Goal: Transaction & Acquisition: Purchase product/service

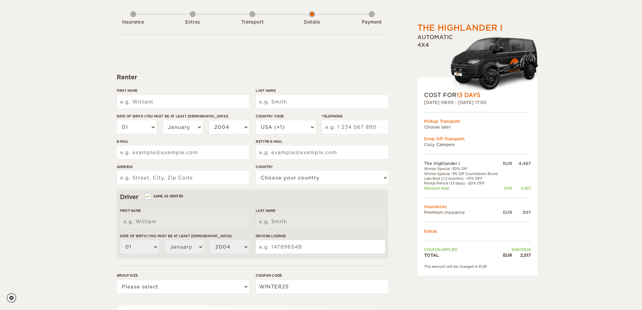
scroll to position [34, 0]
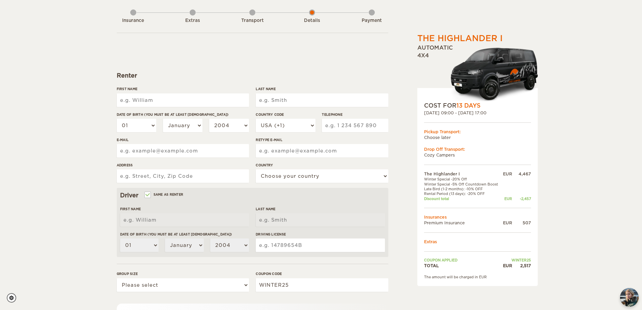
click at [171, 103] on input "First Name" at bounding box center [183, 101] width 132 height 14
type input "[PERSON_NAME]"
type input "Jordão Neto"
select select "55"
type input "19993370005"
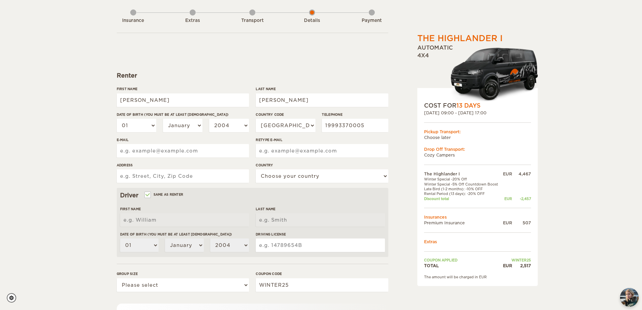
type input "mauro_netoo@hotmail.com"
type input "Rua Floriano Peixoto, 688"
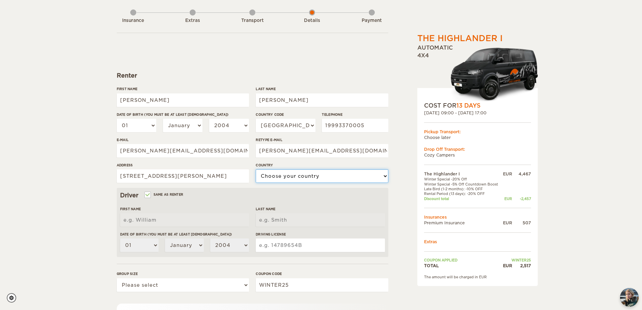
select select "29"
type input "[PERSON_NAME]"
type input "Jordão Neto"
click at [130, 128] on select "01 02 03 04 05 06 07 08 09 10 11 12 13 14 15 16 17 18 19 20 21 22 23 24 25 26 2…" at bounding box center [137, 126] width 40 height 14
select select "30"
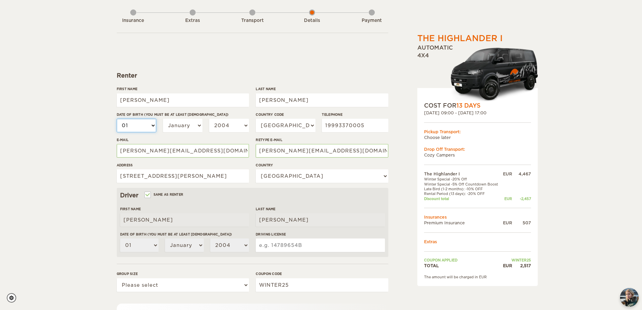
click at [117, 119] on select "01 02 03 04 05 06 07 08 09 10 11 12 13 14 15 16 17 18 19 20 21 22 23 24 25 26 2…" at bounding box center [137, 126] width 40 height 14
select select "30"
drag, startPoint x: 176, startPoint y: 121, endPoint x: 178, endPoint y: 127, distance: 5.9
click at [176, 121] on select "January February March April May June July August September October November De…" at bounding box center [183, 126] width 40 height 14
select select "07"
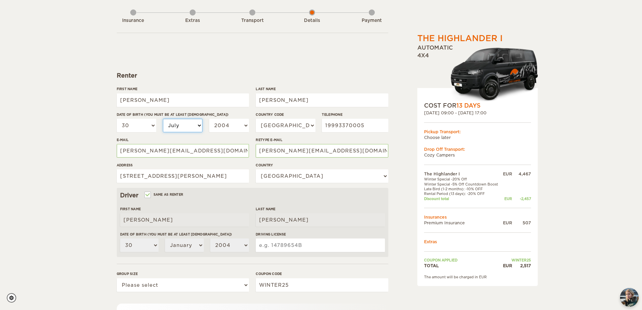
click at [163, 119] on select "January February March April May June July August September October November De…" at bounding box center [183, 126] width 40 height 14
select select "07"
click at [233, 123] on select "2004 2003 2002 2001 2000 1999 1998 1997 1996 1995 1994 1993 1992 1991 1990 1989…" at bounding box center [229, 126] width 40 height 14
select select "1994"
click at [209, 119] on select "2004 2003 2002 2001 2000 1999 1998 1997 1996 1995 1994 1993 1992 1991 1990 1989…" at bounding box center [229, 126] width 40 height 14
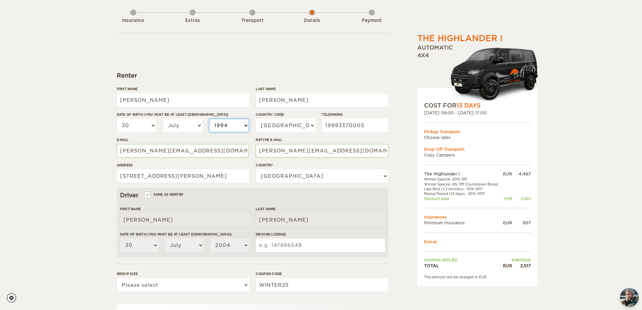
select select "1994"
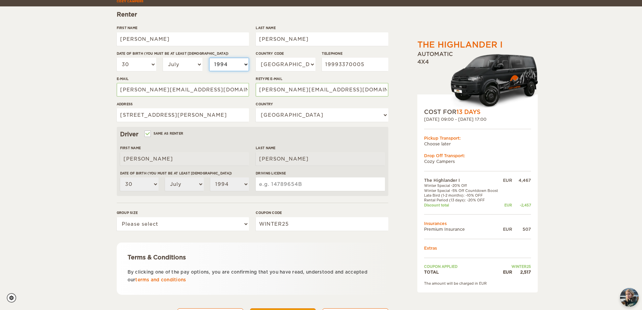
scroll to position [101, 0]
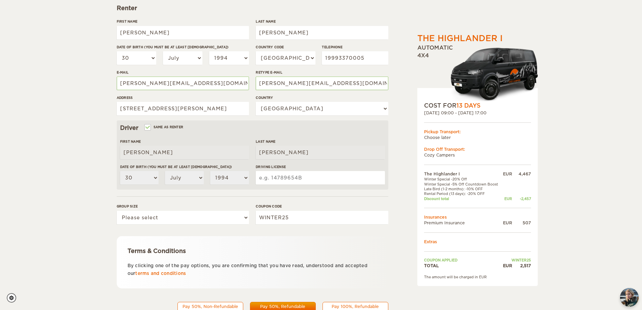
click at [290, 178] on input "Driving License" at bounding box center [320, 178] width 129 height 14
type input "05617350510"
click at [148, 220] on select "Please select 1 2" at bounding box center [183, 218] width 132 height 14
select select "2"
click at [117, 211] on select "Please select 1 2" at bounding box center [183, 218] width 132 height 14
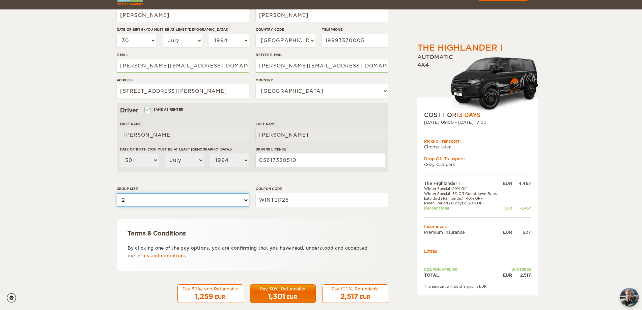
scroll to position [129, 0]
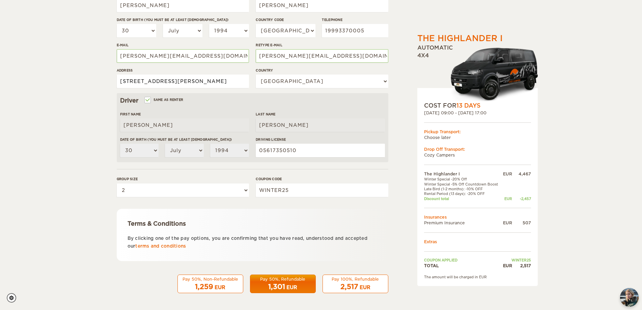
click at [204, 80] on input "Rua Floriano Peixoto, 688" at bounding box center [183, 82] width 132 height 14
type input "Rua Floriano Peixoto 688 Espirito Santo do Pinhal SP 13992694"
click at [274, 7] on input "Jordão Neto" at bounding box center [322, 6] width 132 height 14
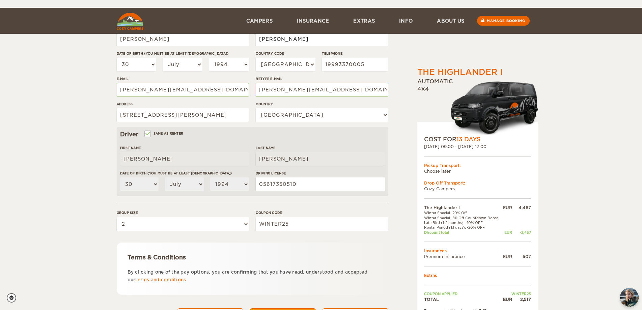
scroll to position [129, 0]
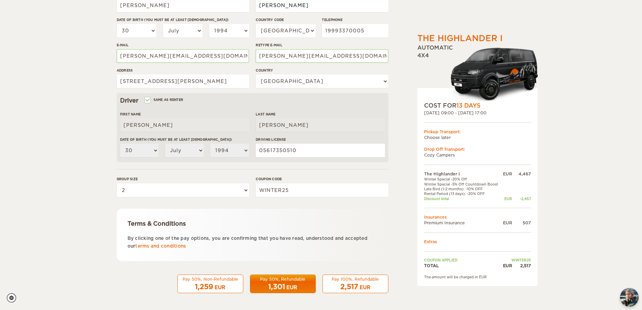
type input "Jordao Neto"
click at [358, 287] on span "2,517" at bounding box center [350, 287] width 18 height 8
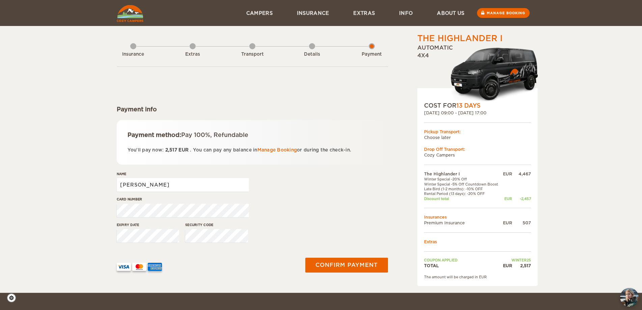
click at [209, 186] on input "[PERSON_NAME]" at bounding box center [183, 185] width 132 height 14
type input "Mauro Jordao Neto"
click at [346, 258] on button "Confirm payment" at bounding box center [346, 265] width 85 height 15
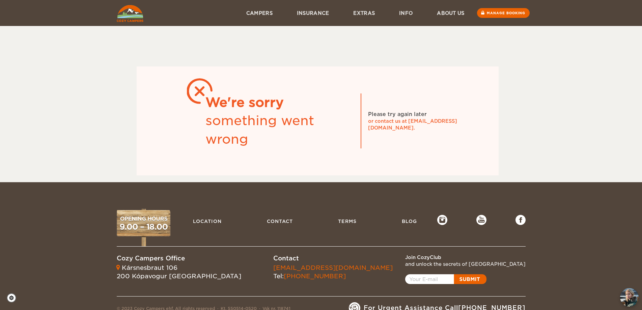
click at [132, 17] on img at bounding box center [130, 13] width 27 height 17
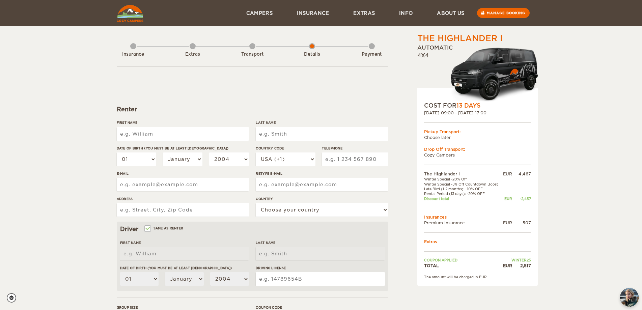
click at [194, 135] on input "First Name" at bounding box center [183, 134] width 132 height 14
type input "[PERSON_NAME]"
type input "Jordão Neto"
select select "55"
type input "19993370005"
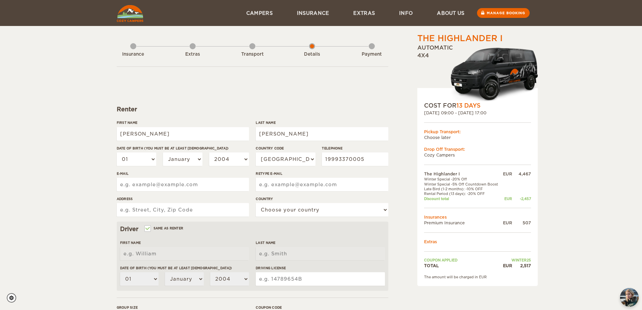
type input "mauro_netoo@hotmail.com"
type input "Rua Floriano Peixoto, 688"
select select "29"
type input "[PERSON_NAME]"
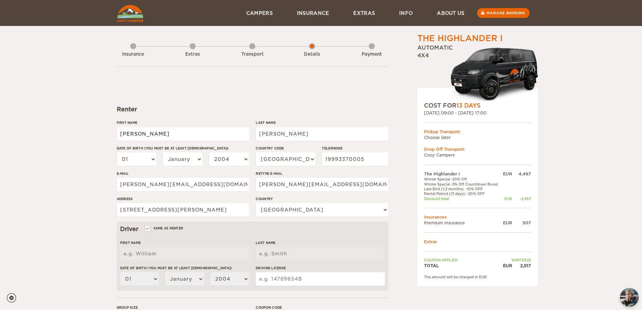
type input "Jordão Neto"
click at [274, 132] on input "Jordão Neto" at bounding box center [322, 134] width 132 height 14
type input "Jordao Neto"
click at [138, 161] on select "01 02 03 04 05 06 07 08 09 10 11 12 13 14 15 16 17 18 19 20 21 22 23 24 25 26 2…" at bounding box center [137, 160] width 40 height 14
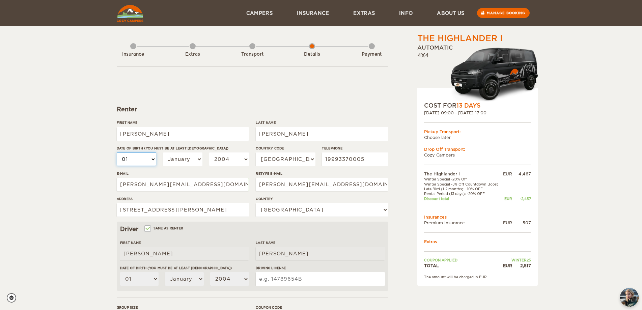
select select "30"
click at [117, 153] on select "01 02 03 04 05 06 07 08 09 10 11 12 13 14 15 16 17 18 19 20 21 22 23 24 25 26 2…" at bounding box center [137, 160] width 40 height 14
select select "30"
click at [179, 161] on select "January February March April May June July August September October November De…" at bounding box center [183, 160] width 40 height 14
select select "07"
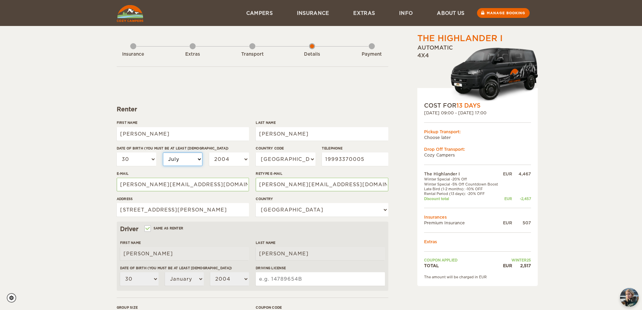
click at [163, 153] on select "January February March April May June July August September October November De…" at bounding box center [183, 160] width 40 height 14
select select "07"
click at [231, 161] on select "2004 2003 2002 2001 2000 1999 1998 1997 1996 1995 1994 1993 1992 1991 1990 1989…" at bounding box center [229, 160] width 40 height 14
select select "1994"
click at [209, 153] on select "2004 2003 2002 2001 2000 1999 1998 1997 1996 1995 1994 1993 1992 1991 1990 1989…" at bounding box center [229, 160] width 40 height 14
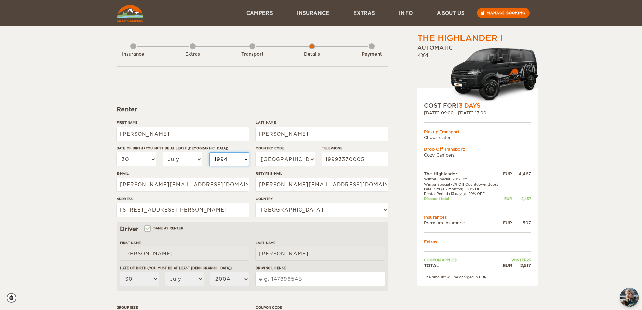
select select "1994"
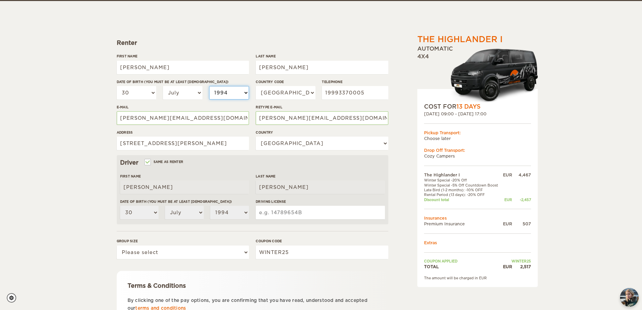
scroll to position [68, 0]
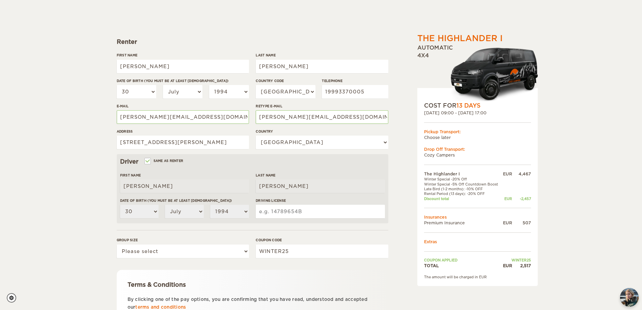
click at [300, 213] on input "Driving License" at bounding box center [320, 212] width 129 height 14
type input "05617350510"
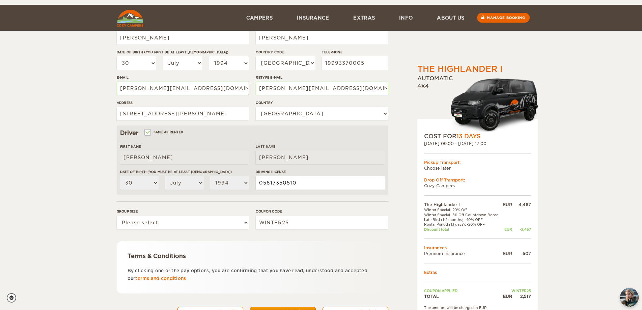
scroll to position [129, 0]
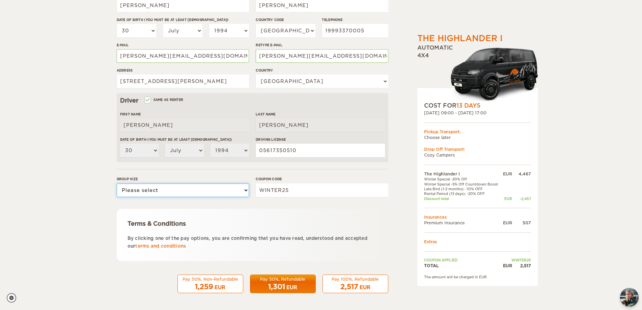
drag, startPoint x: 170, startPoint y: 189, endPoint x: 170, endPoint y: 196, distance: 7.4
click at [170, 189] on select "Please select 1 2" at bounding box center [183, 191] width 132 height 14
select select "2"
click at [117, 184] on select "Please select 1 2" at bounding box center [183, 191] width 132 height 14
drag, startPoint x: 177, startPoint y: 81, endPoint x: 246, endPoint y: 94, distance: 70.4
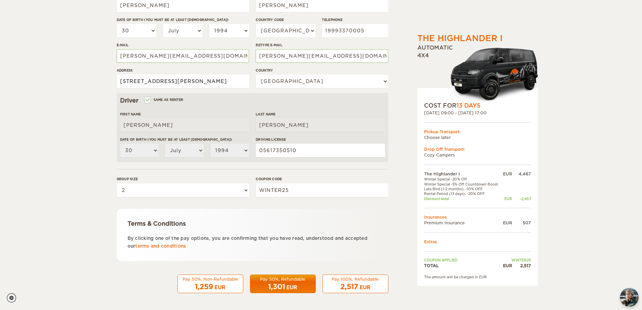
click at [177, 81] on input "Rua Floriano Peixoto, 688" at bounding box center [183, 82] width 132 height 14
type input "Rua Floriano Peixoto 688 Espirito Santo do Pinhal SP 13992694"
click at [376, 286] on div "2,517 EUR" at bounding box center [355, 287] width 57 height 10
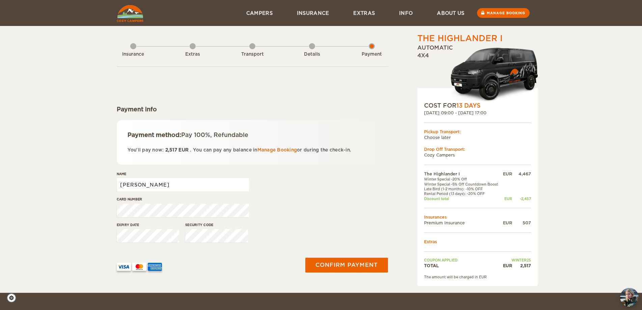
drag, startPoint x: 180, startPoint y: 189, endPoint x: 53, endPoint y: 181, distance: 127.5
click at [53, 182] on div "The Highlander I Expand Collapse Total 2,517 EUR Automatic 4x4 COST FOR 13 Days…" at bounding box center [321, 146] width 642 height 293
type input "[PERSON_NAME]"
click at [335, 259] on button "Confirm payment" at bounding box center [346, 265] width 85 height 15
